Goal: Transaction & Acquisition: Purchase product/service

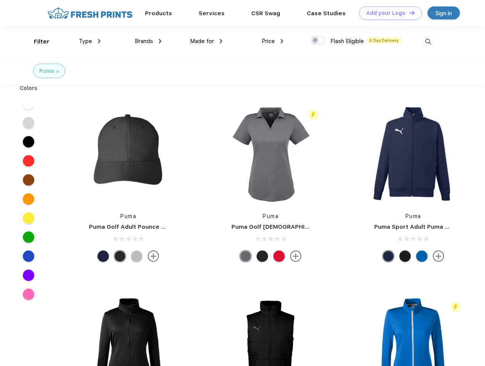
click at [388, 13] on link "Add your Logo Design Tool" at bounding box center [390, 12] width 63 height 13
click at [0, 0] on div "Design Tool" at bounding box center [0, 0] width 0 height 0
click at [409, 13] on link "Add your Logo Design Tool" at bounding box center [390, 12] width 63 height 13
click at [37, 42] on div "Filter" at bounding box center [42, 41] width 16 height 9
click at [90, 41] on span "Type" at bounding box center [85, 41] width 13 height 7
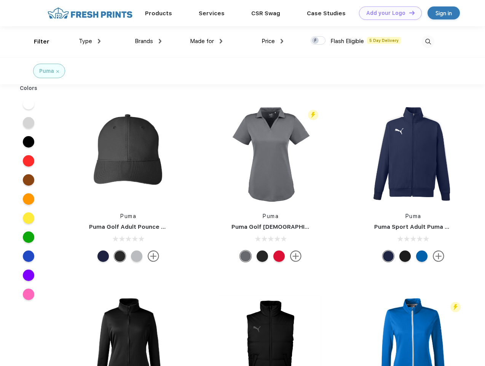
click at [148, 41] on span "Brands" at bounding box center [144, 41] width 18 height 7
click at [206, 41] on span "Made for" at bounding box center [202, 41] width 24 height 7
click at [273, 41] on span "Price" at bounding box center [268, 41] width 13 height 7
click at [318, 41] on div at bounding box center [318, 40] width 15 height 8
click at [316, 41] on input "checkbox" at bounding box center [313, 38] width 5 height 5
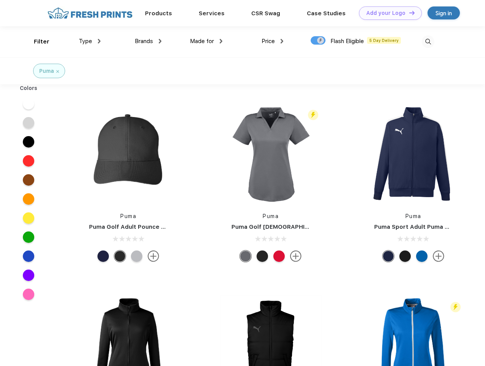
click at [428, 42] on img at bounding box center [428, 41] width 13 height 13
